Goal: Information Seeking & Learning: Understand process/instructions

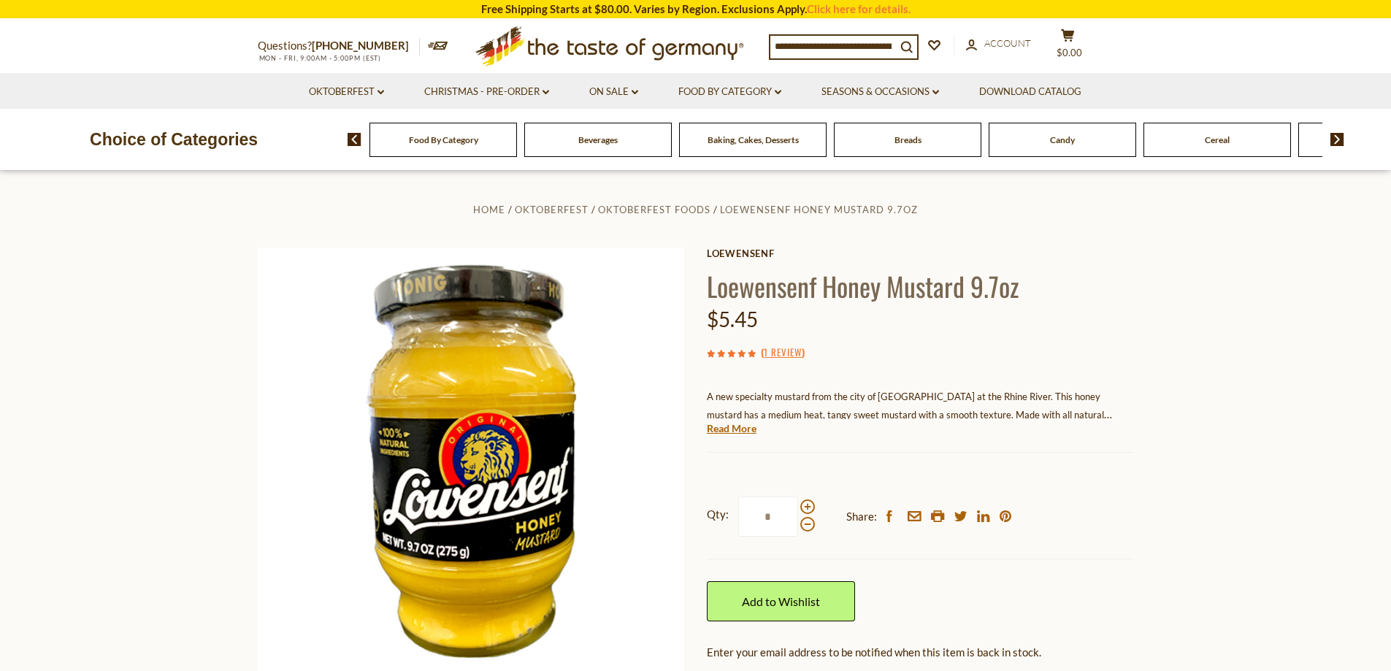
click at [1076, 356] on div "( 1 Review )" at bounding box center [920, 352] width 427 height 18
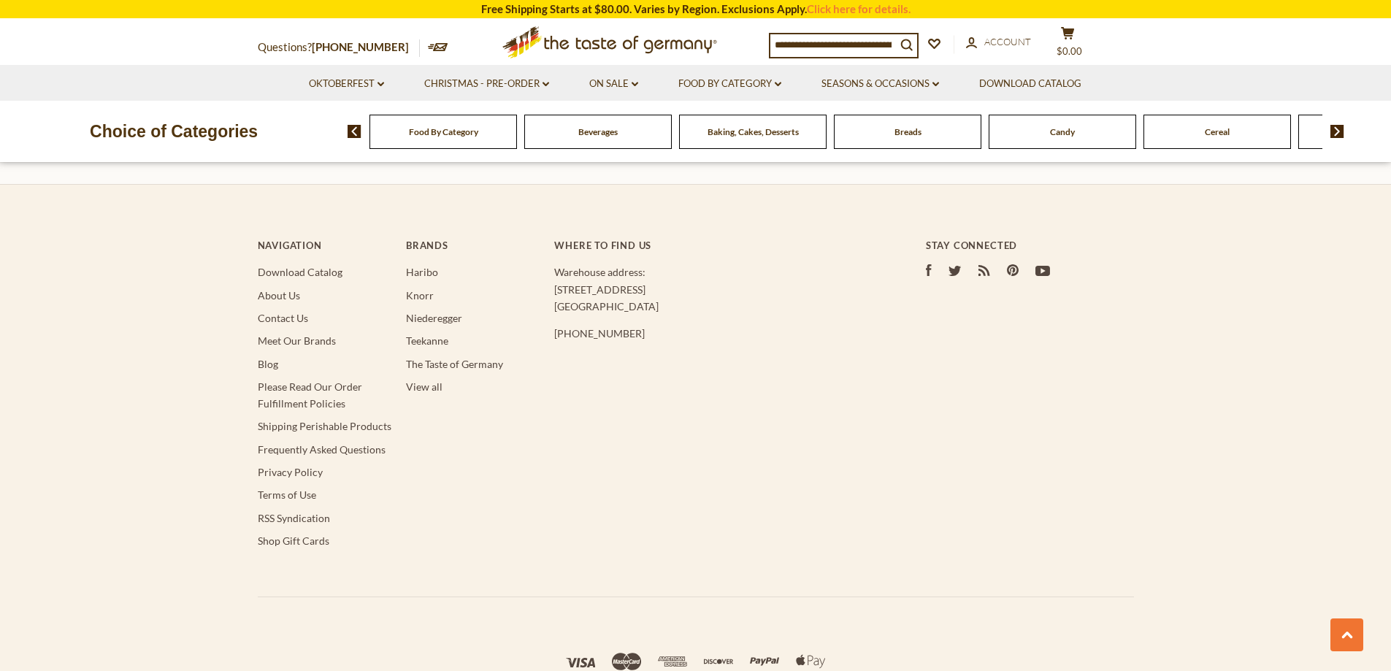
scroll to position [2674, 0]
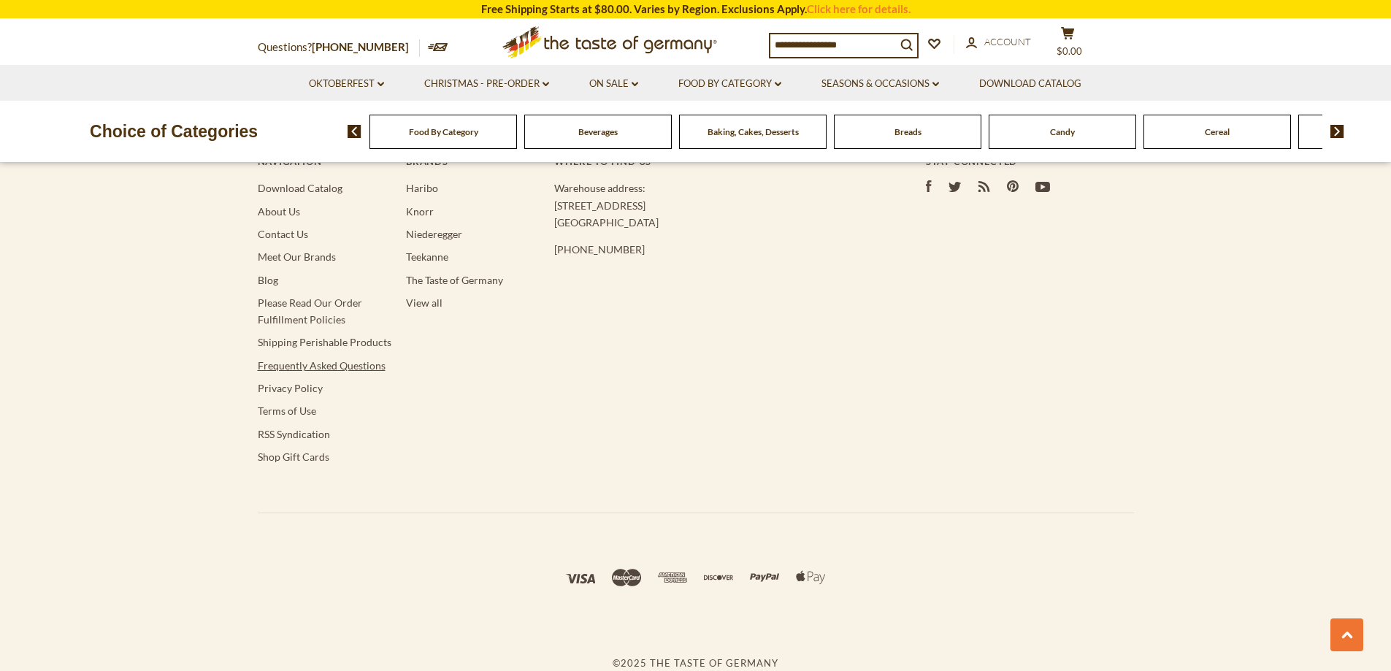
click at [363, 367] on link "Frequently Asked Questions" at bounding box center [322, 365] width 128 height 12
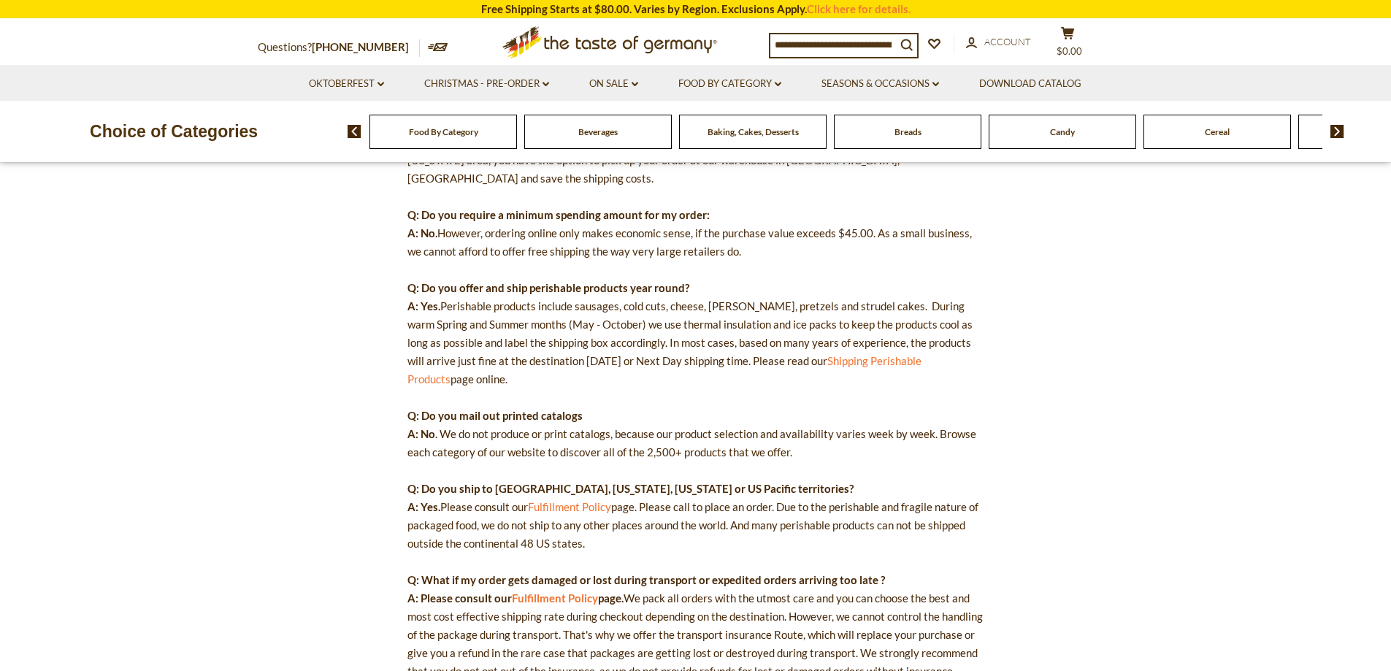
scroll to position [292, 0]
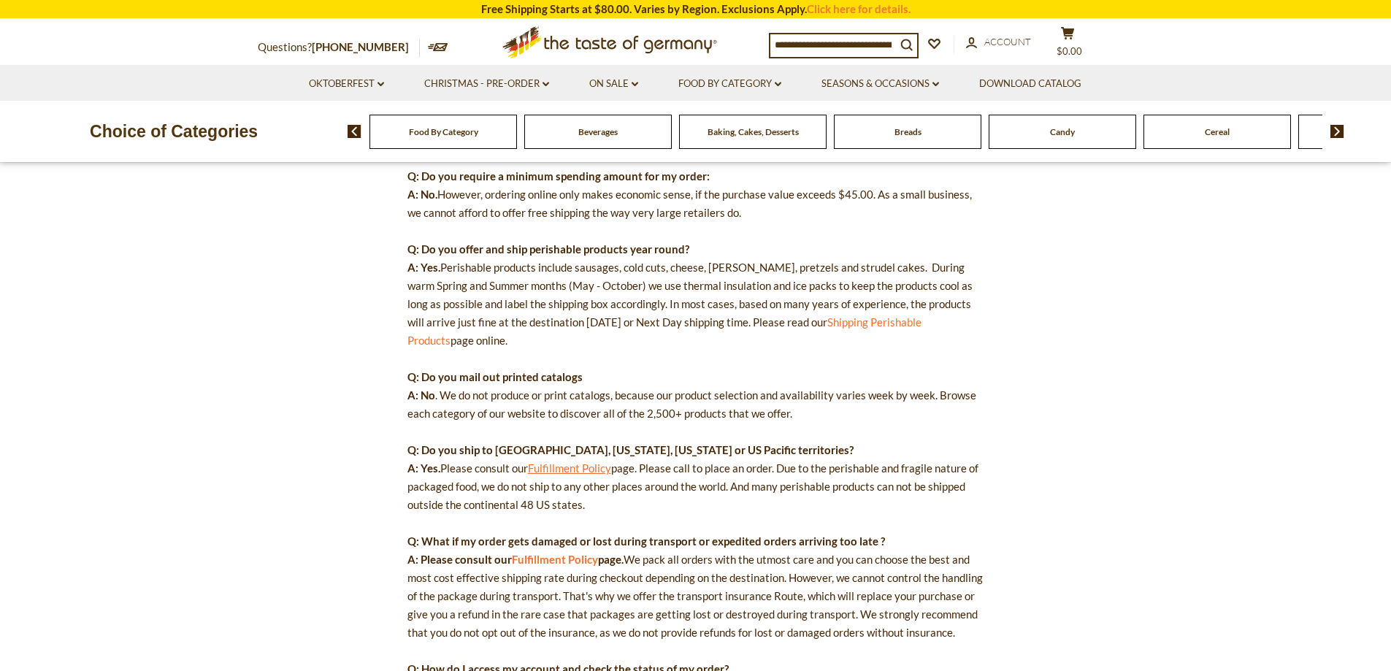
click at [596, 462] on link "Fulfillment Policy" at bounding box center [569, 468] width 83 height 13
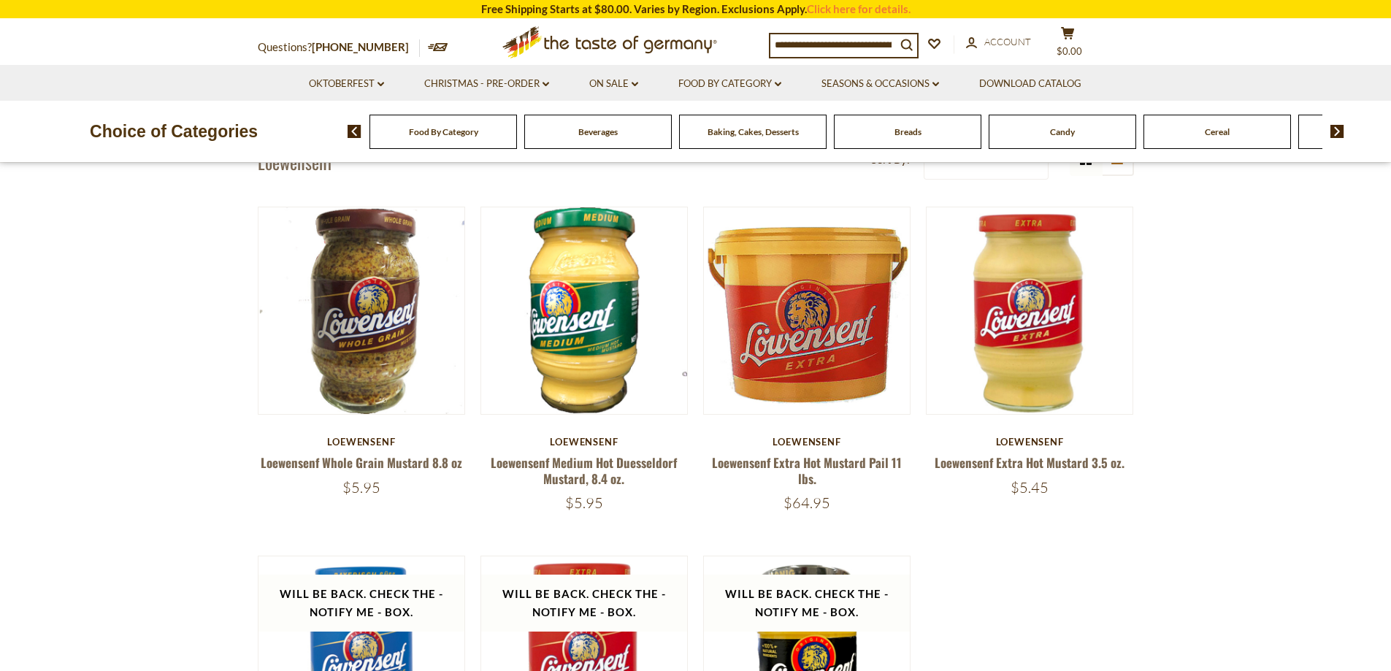
scroll to position [438, 0]
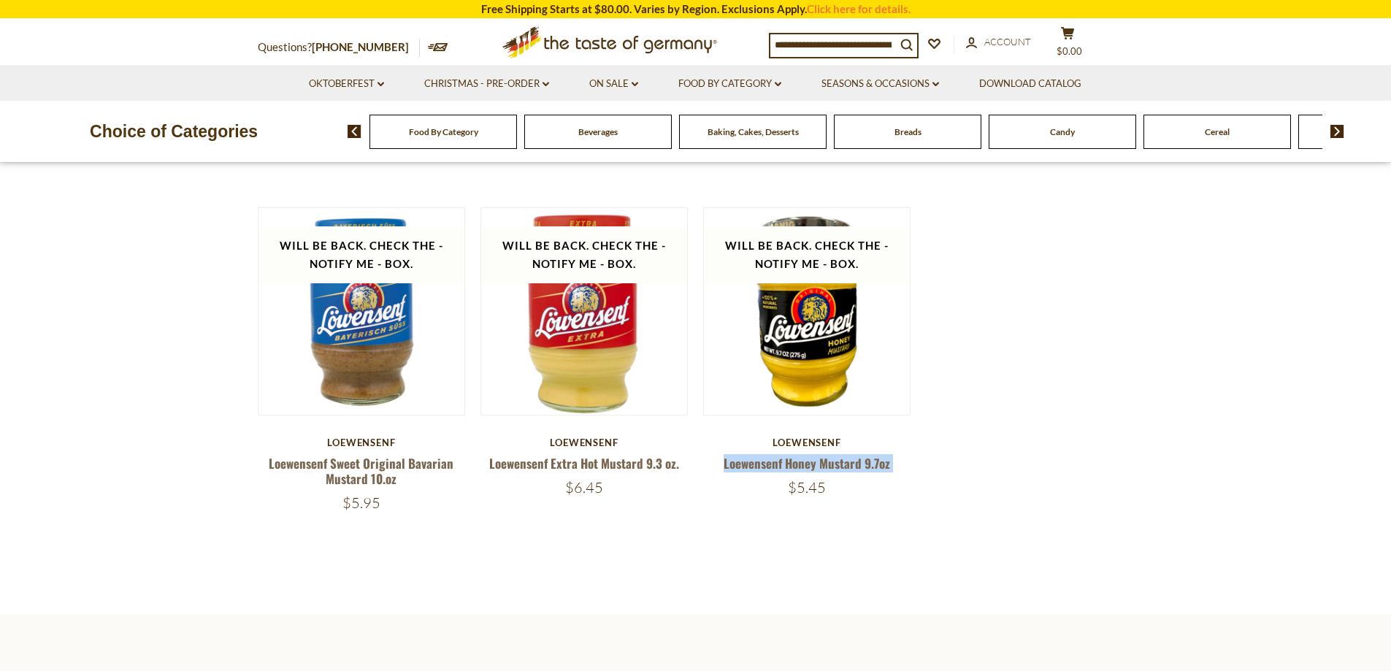
drag, startPoint x: 724, startPoint y: 472, endPoint x: 708, endPoint y: 467, distance: 17.6
click at [708, 467] on div "Loewensenf Loewensenf Honey Mustard 9.7oz $5.45" at bounding box center [807, 467] width 208 height 61
copy div "Loewensenf Honey Mustard 9.7oz"
